Goal: Information Seeking & Learning: Learn about a topic

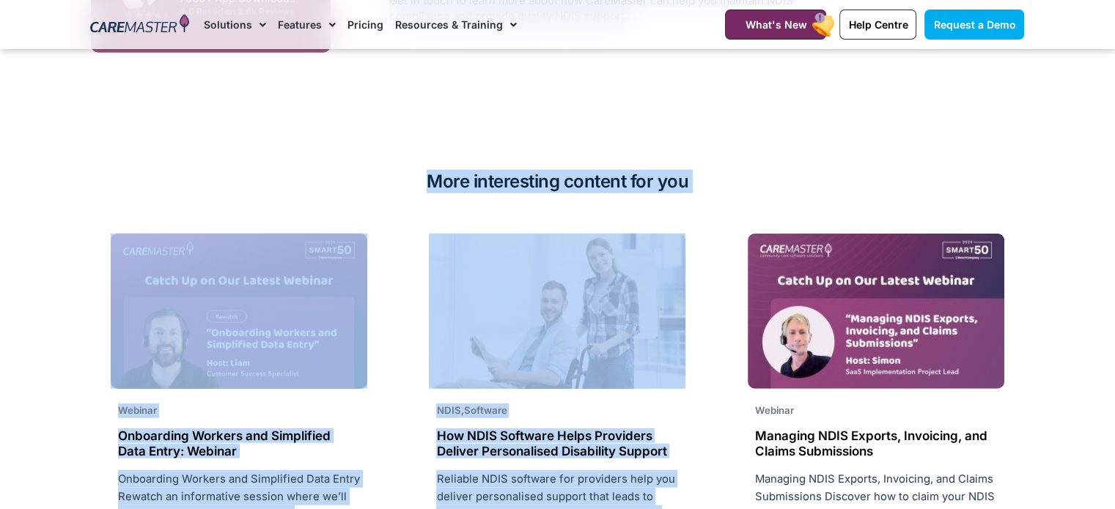
scroll to position [3569, 0]
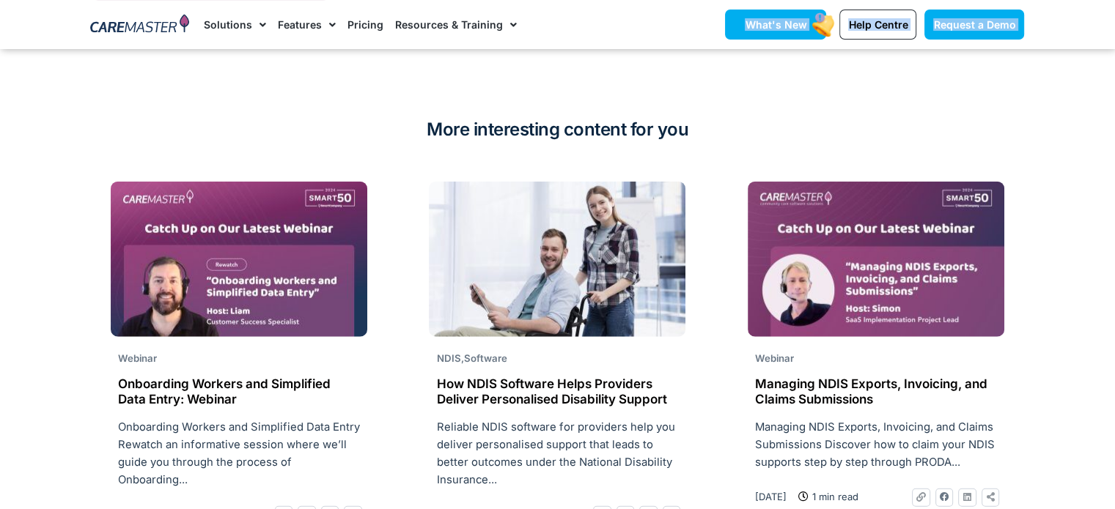
drag, startPoint x: 390, startPoint y: 189, endPoint x: 835, endPoint y: 27, distance: 473.4
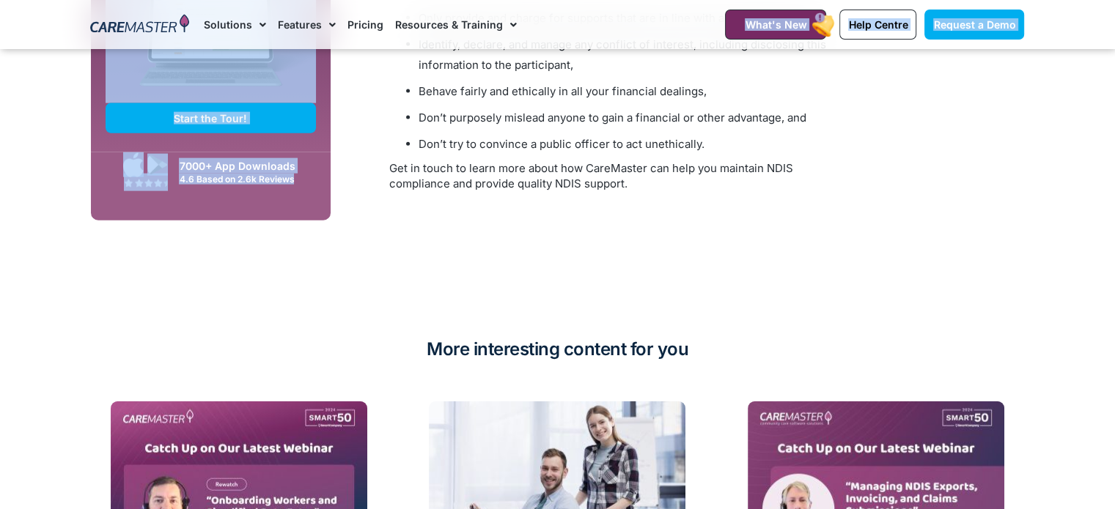
scroll to position [3202, 0]
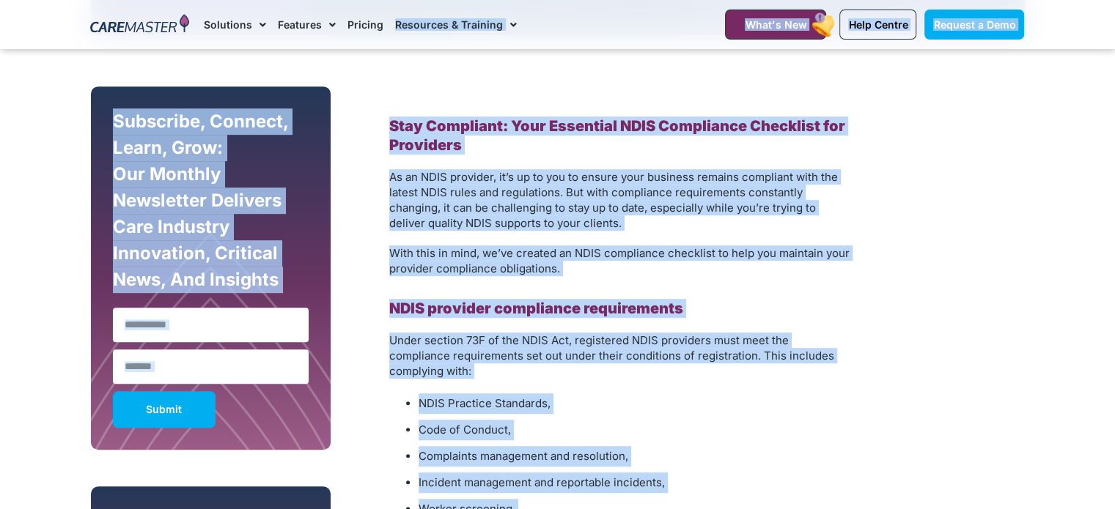
scroll to position [768, 0]
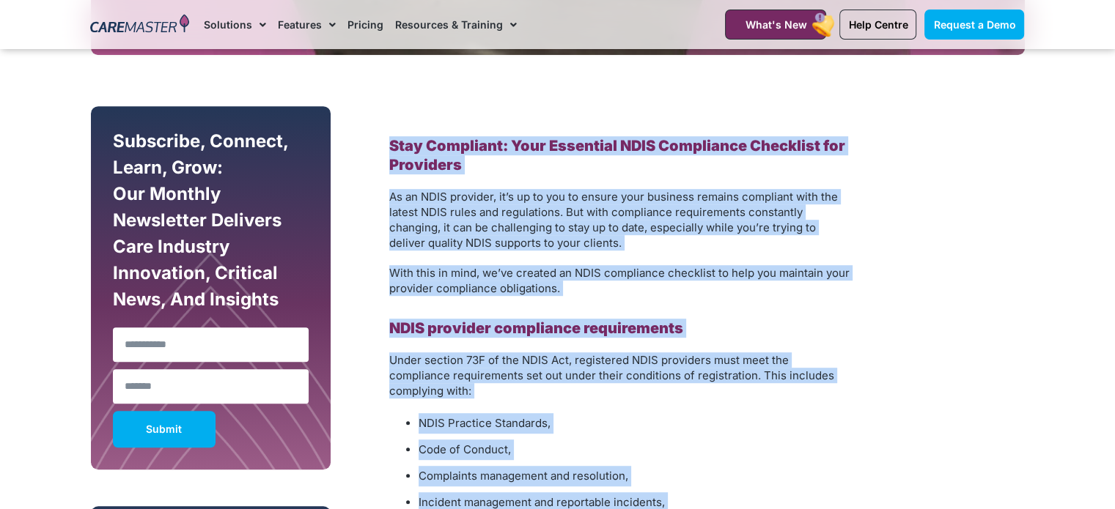
drag, startPoint x: 642, startPoint y: 331, endPoint x: 387, endPoint y: 155, distance: 309.4
copy div "Stay Compliant: Your Essential NDIS Compliance Checklist for Providers As an ND…"
